Goal: Task Accomplishment & Management: Manage account settings

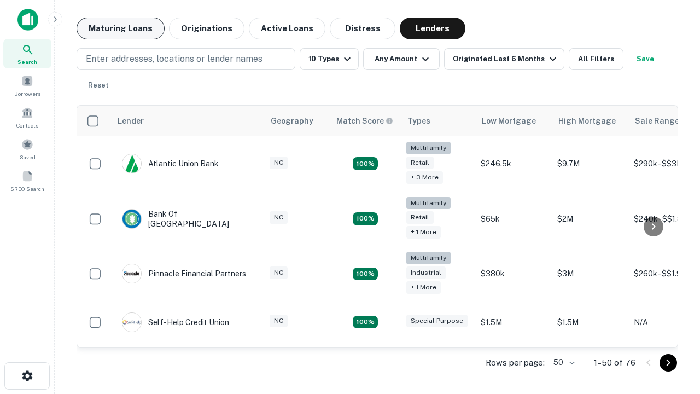
click at [120, 28] on button "Maturing Loans" at bounding box center [121, 29] width 88 height 22
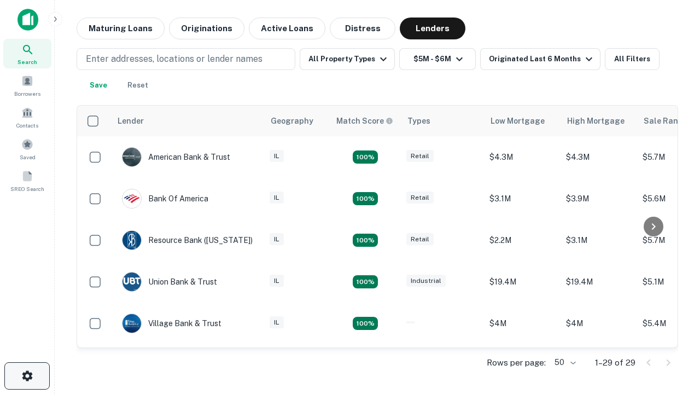
click at [27, 376] on icon "button" at bounding box center [27, 375] width 13 height 13
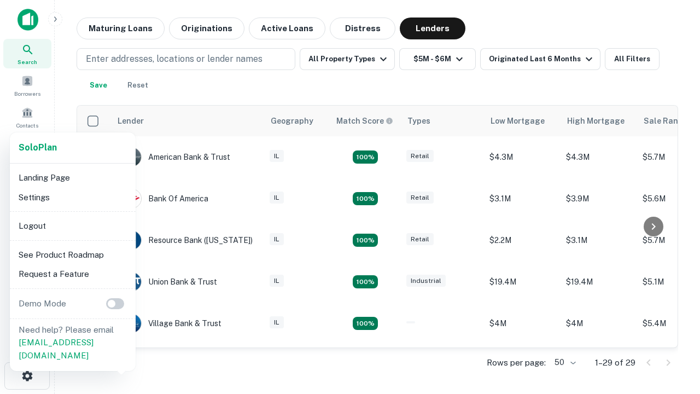
click at [72, 225] on li "Logout" at bounding box center [72, 226] width 117 height 20
